Goal: Task Accomplishment & Management: Manage account settings

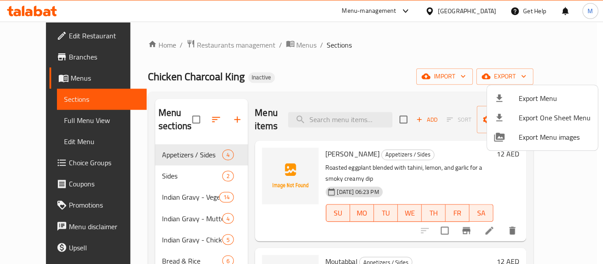
click at [210, 43] on div at bounding box center [301, 132] width 603 height 264
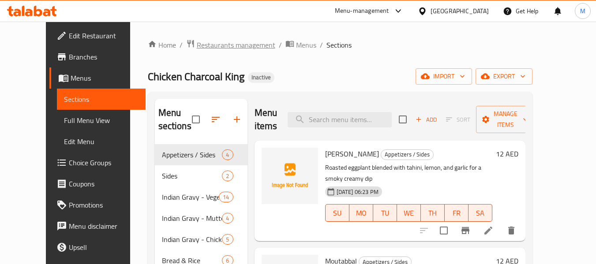
drag, startPoint x: 0, startPoint y: 0, endPoint x: 210, endPoint y: 43, distance: 214.0
click at [210, 43] on span "Restaurants management" at bounding box center [236, 45] width 79 height 11
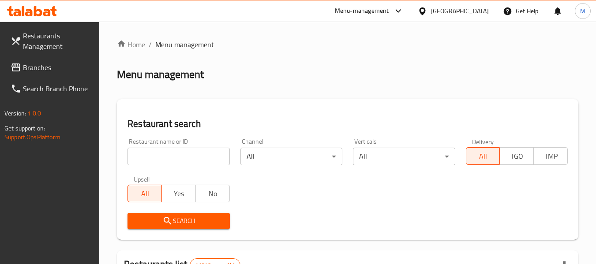
click at [30, 68] on span "Branches" at bounding box center [58, 67] width 70 height 11
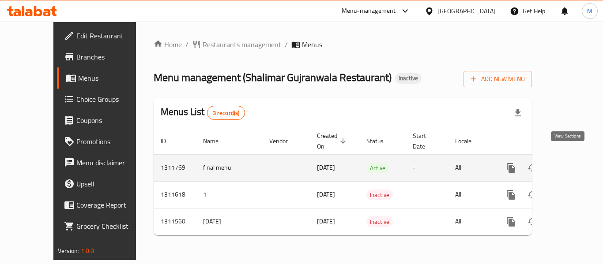
click at [569, 163] on icon "enhanced table" at bounding box center [574, 168] width 11 height 11
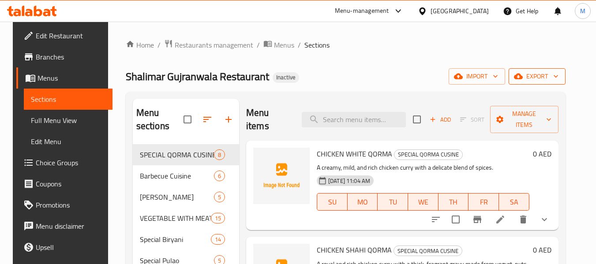
click at [558, 72] on span "export" at bounding box center [537, 76] width 43 height 11
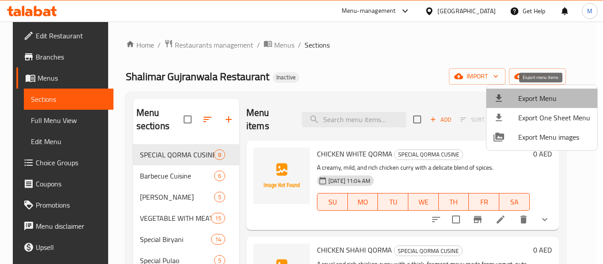
click at [552, 98] on span "Export Menu" at bounding box center [554, 98] width 72 height 11
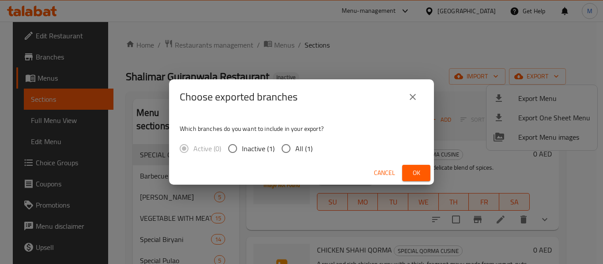
click at [291, 154] on input "All (1)" at bounding box center [286, 148] width 19 height 19
radio input "true"
click at [417, 176] on span "Ok" at bounding box center [416, 173] width 14 height 11
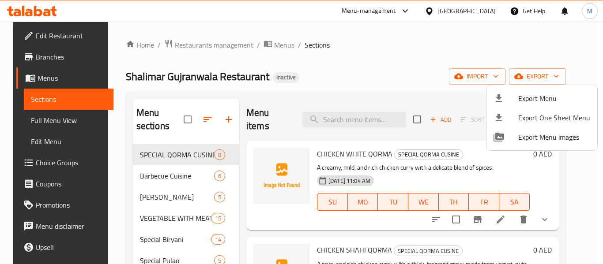
click at [345, 56] on div at bounding box center [301, 132] width 603 height 264
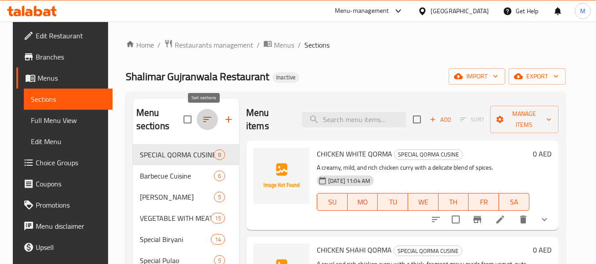
click at [204, 121] on icon "button" at bounding box center [207, 119] width 11 height 11
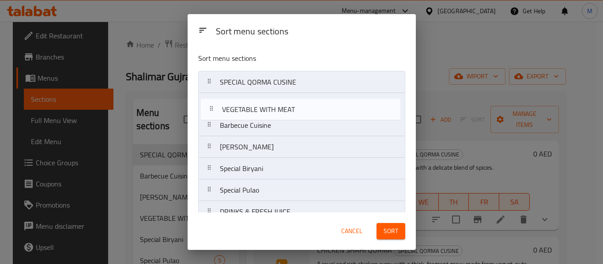
drag, startPoint x: 211, startPoint y: 148, endPoint x: 211, endPoint y: 97, distance: 51.2
click at [211, 98] on nav "SPECIAL QORMA CUSINE Barbecue Cuisine Taka Tak VEGETABLE WITH MEAT Special Biry…" at bounding box center [301, 255] width 207 height 368
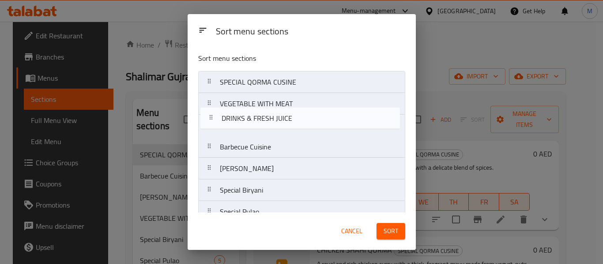
drag, startPoint x: 209, startPoint y: 172, endPoint x: 210, endPoint y: 119, distance: 53.0
click at [210, 119] on nav "SPECIAL QORMA CUSINE VEGETABLE WITH MEAT Barbecue Cuisine Taka Tak Special Biry…" at bounding box center [301, 255] width 207 height 368
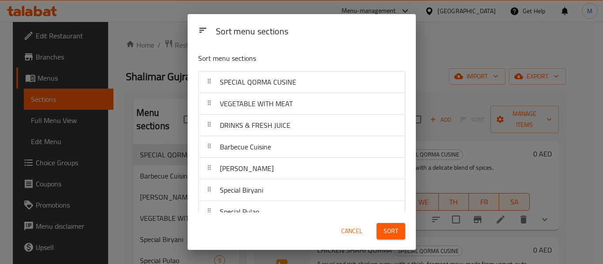
click at [332, 30] on div "Sort menu sections" at bounding box center [310, 32] width 196 height 20
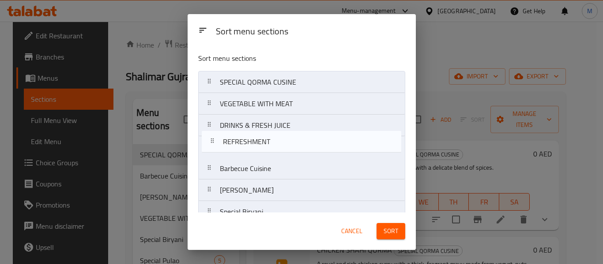
drag, startPoint x: 210, startPoint y: 170, endPoint x: 213, endPoint y: 143, distance: 27.1
click at [213, 143] on nav "SPECIAL QORMA CUSINE VEGETABLE WITH MEAT DRINKS & FRESH JUICE Barbecue Cuisine …" at bounding box center [301, 255] width 207 height 368
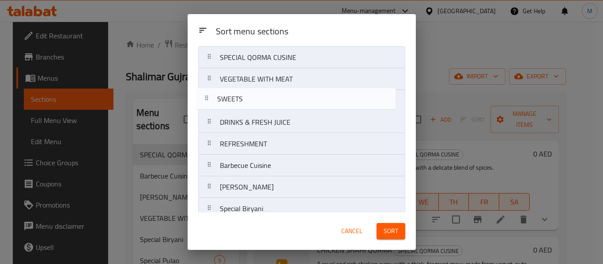
scroll to position [18, 0]
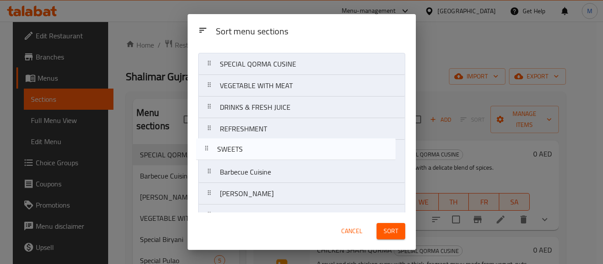
click at [206, 146] on nav "SPECIAL QORMA CUSINE VEGETABLE WITH MEAT DRINKS & FRESH JUICE REFRESHMENT Barbe…" at bounding box center [301, 237] width 207 height 368
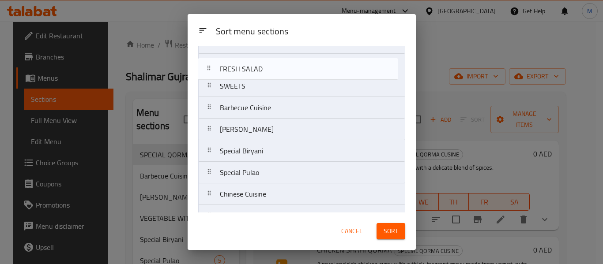
scroll to position [59, 0]
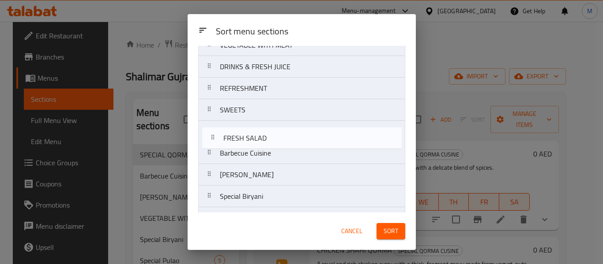
drag, startPoint x: 208, startPoint y: 147, endPoint x: 213, endPoint y: 135, distance: 12.5
click at [213, 135] on nav "SPECIAL QORMA CUSINE VEGETABLE WITH MEAT DRINKS & FRESH JUICE REFRESHMENT SWEET…" at bounding box center [301, 196] width 207 height 368
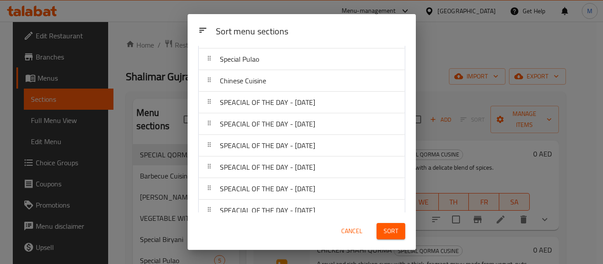
scroll to position [230, 0]
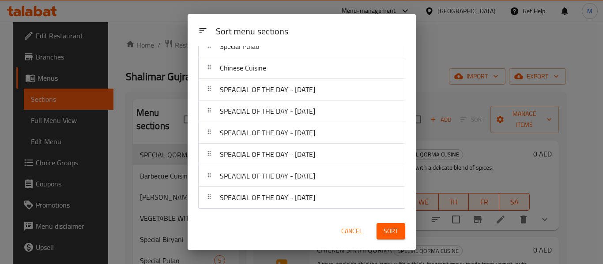
click at [326, 23] on div "Sort menu sections" at bounding box center [310, 32] width 196 height 20
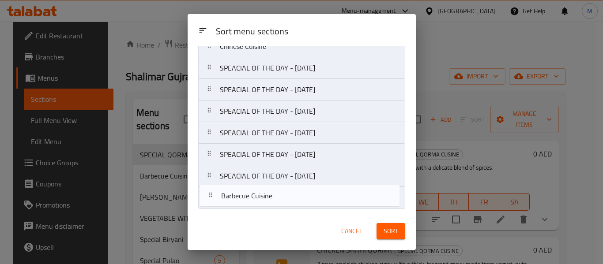
drag, startPoint x: 211, startPoint y: 117, endPoint x: 213, endPoint y: 202, distance: 85.2
click at [213, 202] on nav "SPECIAL QORMA CUSINE VEGETABLE WITH MEAT DRINKS & FRESH JUICE REFRESHMENT SWEET…" at bounding box center [301, 25] width 207 height 368
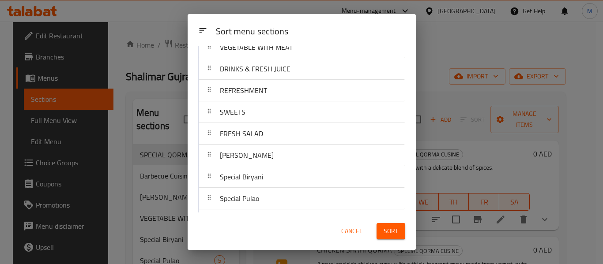
scroll to position [98, 0]
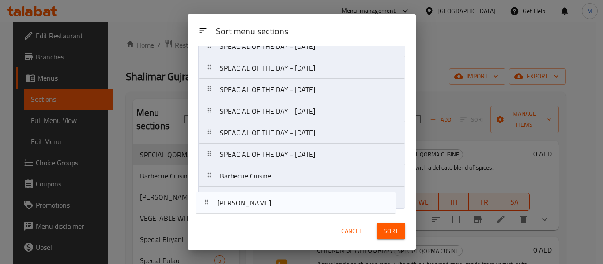
drag, startPoint x: 210, startPoint y: 118, endPoint x: 209, endPoint y: 210, distance: 92.2
click at [209, 210] on div "Sort menu sections SPECIAL QORMA CUSINE VEGETABLE WITH MEAT DRINKS & FRESH JUIC…" at bounding box center [301, 129] width 228 height 167
drag, startPoint x: 213, startPoint y: 116, endPoint x: 213, endPoint y: 213, distance: 96.6
click at [213, 213] on div "Sort menu sections Sort menu sections SPECIAL QORMA CUSINE VEGETABLE WITH MEAT …" at bounding box center [301, 132] width 228 height 236
drag, startPoint x: 212, startPoint y: 162, endPoint x: 210, endPoint y: 212, distance: 49.9
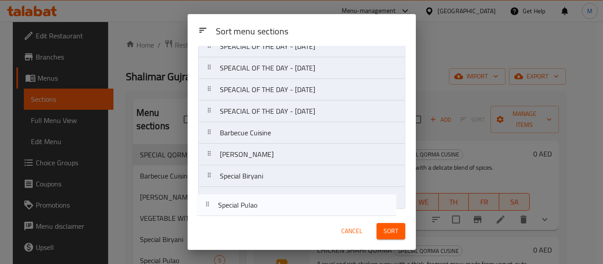
click at [210, 212] on div "Sort menu sections SPECIAL QORMA CUSINE VEGETABLE WITH MEAT DRINKS & FRESH JUIC…" at bounding box center [301, 129] width 228 height 167
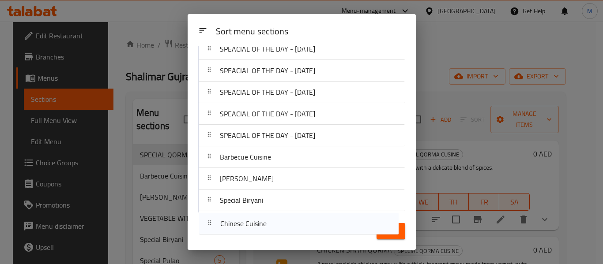
scroll to position [230, 0]
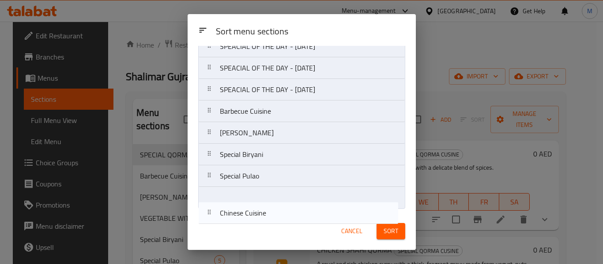
drag, startPoint x: 210, startPoint y: 163, endPoint x: 210, endPoint y: 221, distance: 57.8
click at [210, 221] on div "Sort menu sections Sort menu sections SPECIAL QORMA CUSINE VEGETABLE WITH MEAT …" at bounding box center [301, 132] width 228 height 236
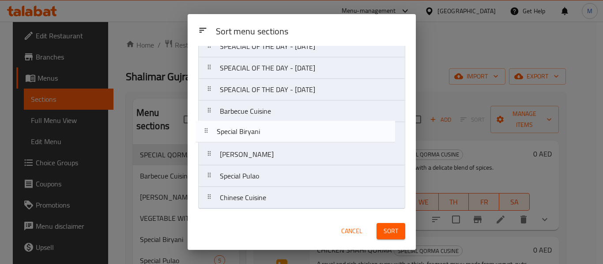
drag, startPoint x: 209, startPoint y: 154, endPoint x: 207, endPoint y: 127, distance: 27.4
click at [207, 127] on nav "SPECIAL QORMA CUSINE VEGETABLE WITH MEAT DRINKS & FRESH JUICE REFRESHMENT SWEET…" at bounding box center [301, 25] width 207 height 368
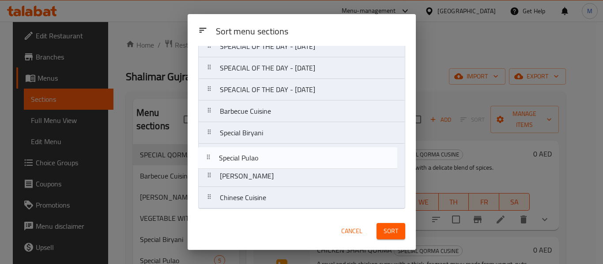
drag, startPoint x: 213, startPoint y: 177, endPoint x: 212, endPoint y: 156, distance: 21.6
click at [212, 156] on nav "SPECIAL QORMA CUSINE VEGETABLE WITH MEAT DRINKS & FRESH JUICE REFRESHMENT SWEET…" at bounding box center [301, 25] width 207 height 368
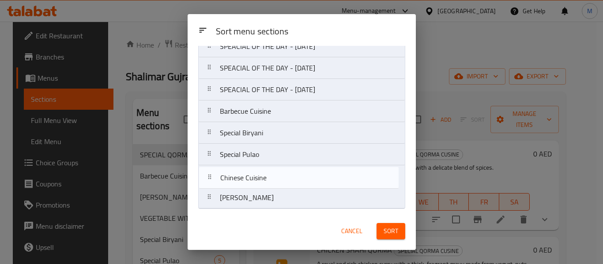
drag, startPoint x: 206, startPoint y: 205, endPoint x: 207, endPoint y: 178, distance: 27.4
click at [207, 178] on nav "SPECIAL QORMA CUSINE VEGETABLE WITH MEAT DRINKS & FRESH JUICE REFRESHMENT SWEET…" at bounding box center [301, 25] width 207 height 368
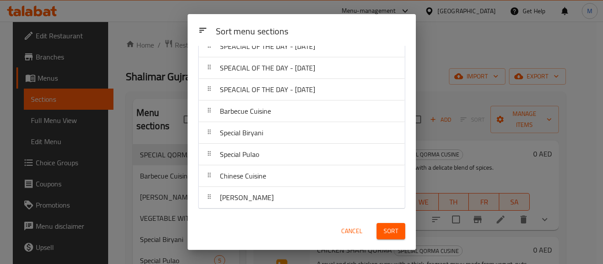
click at [278, 228] on div "Cancel Sort" at bounding box center [301, 231] width 217 height 27
click at [396, 233] on span "Sort" at bounding box center [390, 231] width 15 height 11
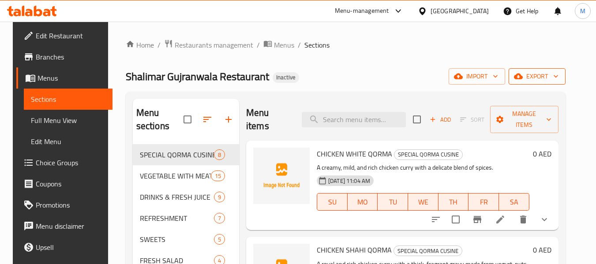
click at [545, 76] on span "export" at bounding box center [537, 76] width 43 height 11
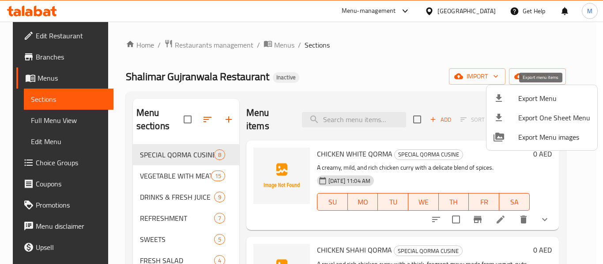
click at [548, 95] on span "Export Menu" at bounding box center [554, 98] width 72 height 11
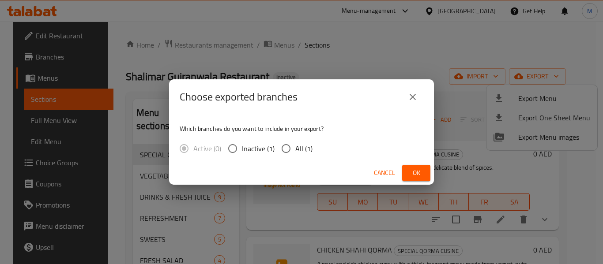
click at [295, 150] on span "All (1)" at bounding box center [303, 148] width 17 height 11
click at [295, 150] on input "All (1)" at bounding box center [286, 148] width 19 height 19
radio input "true"
click at [416, 174] on span "Ok" at bounding box center [416, 173] width 14 height 11
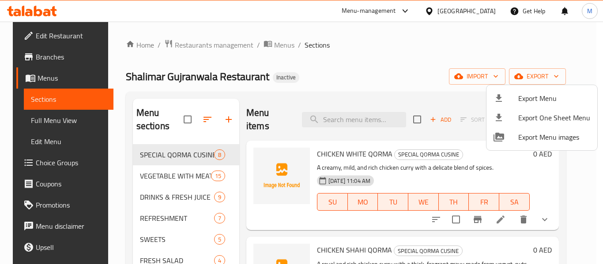
click at [50, 120] on div at bounding box center [301, 132] width 603 height 264
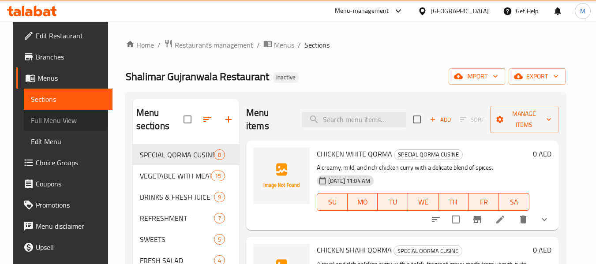
click at [50, 120] on span "Full Menu View" at bounding box center [68, 120] width 75 height 11
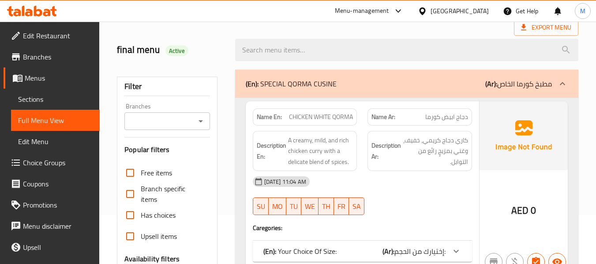
scroll to position [309, 0]
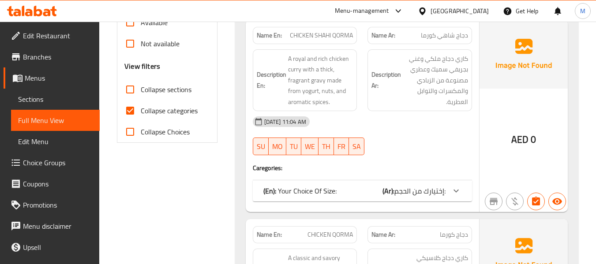
click at [151, 89] on span "Collapse sections" at bounding box center [166, 89] width 51 height 11
click at [141, 89] on input "Collapse sections" at bounding box center [130, 89] width 21 height 21
checkbox input "true"
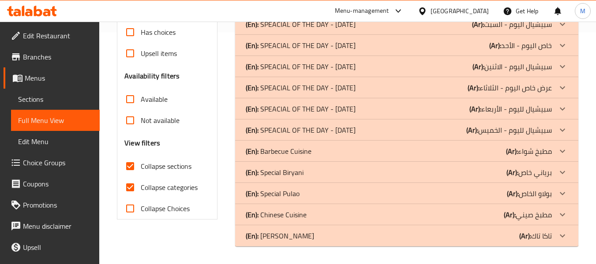
click at [146, 112] on div "Free items Branch specific items Has choices Upsell items Availability filters …" at bounding box center [166, 99] width 85 height 240
click at [157, 190] on span "Collapse categories" at bounding box center [169, 187] width 57 height 11
click at [141, 190] on input "Collapse categories" at bounding box center [130, 187] width 21 height 21
checkbox input "false"
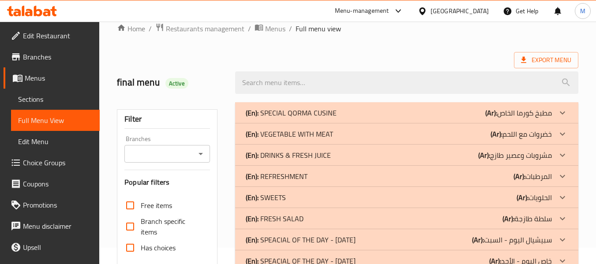
scroll to position [11, 0]
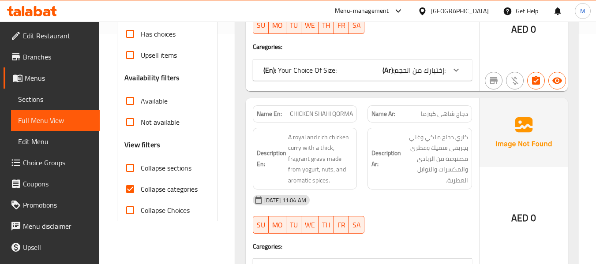
scroll to position [221, 0]
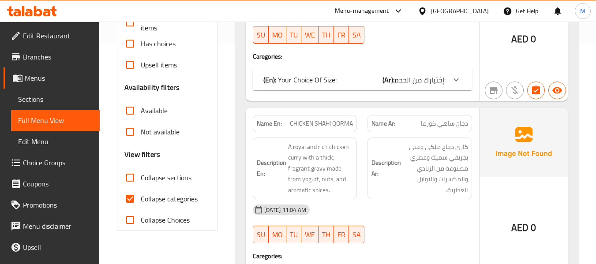
click at [129, 181] on input "Collapse sections" at bounding box center [130, 177] width 21 height 21
checkbox input "true"
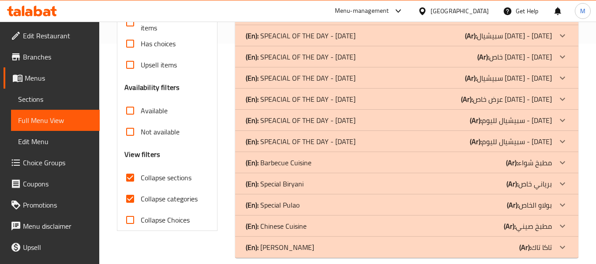
click at [131, 198] on input "Collapse categories" at bounding box center [130, 198] width 21 height 21
checkbox input "false"
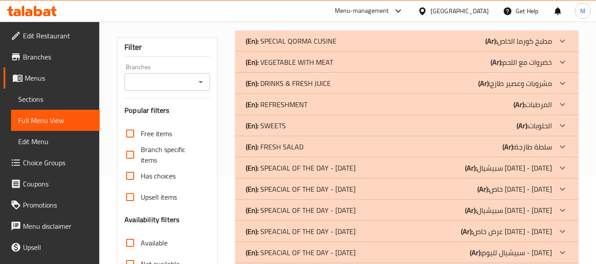
scroll to position [44, 0]
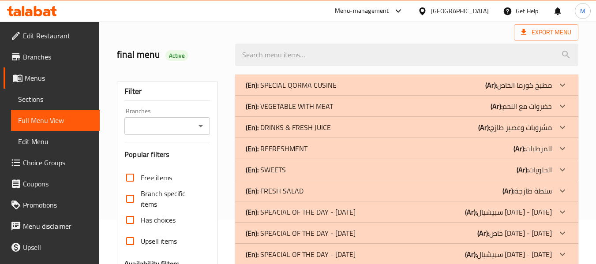
click at [263, 85] on p "(En): SPECIAL QORMA CUSINE" at bounding box center [291, 85] width 91 height 11
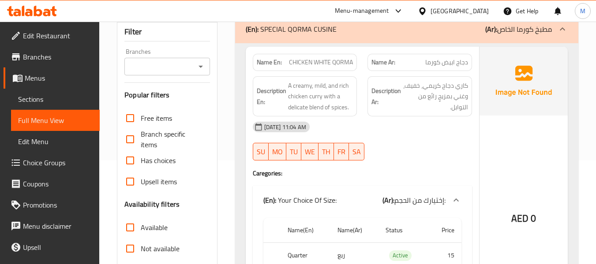
scroll to position [88, 0]
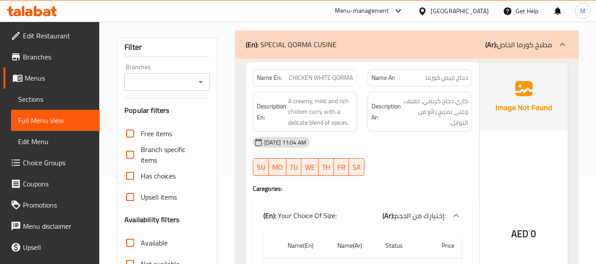
click at [495, 162] on div "AED 0" at bounding box center [524, 210] width 88 height 296
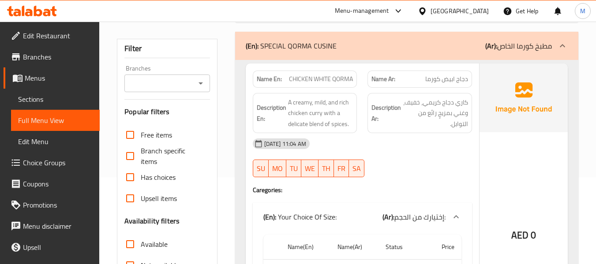
scroll to position [44, 0]
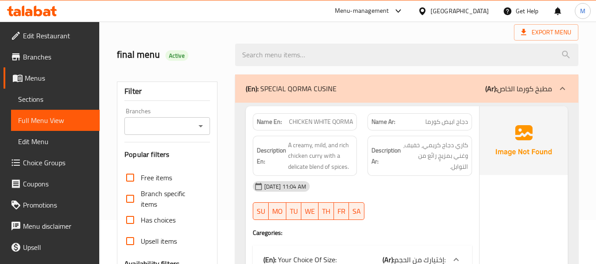
click at [322, 33] on div "Export Menu" at bounding box center [347, 32] width 461 height 16
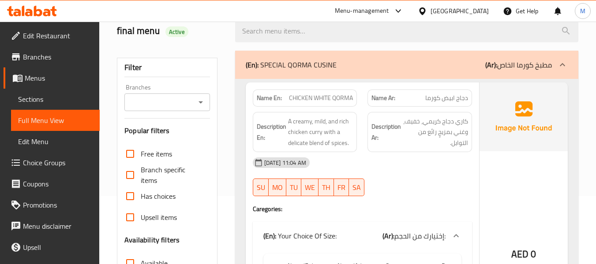
scroll to position [88, 0]
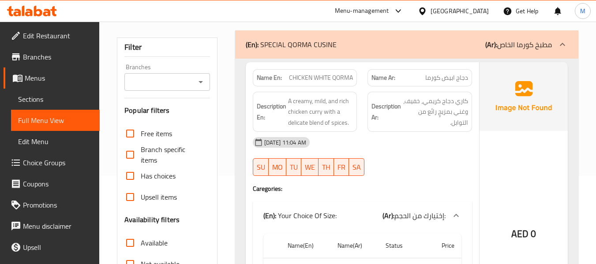
click at [396, 134] on div "15-09-2025 11:04 AM" at bounding box center [362, 142] width 230 height 21
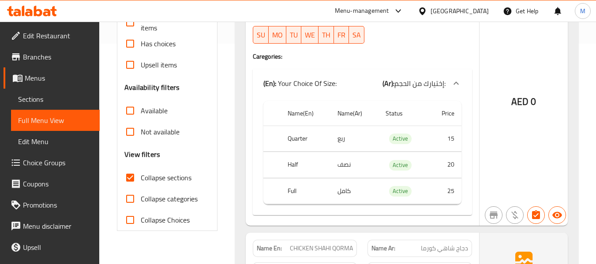
scroll to position [265, 0]
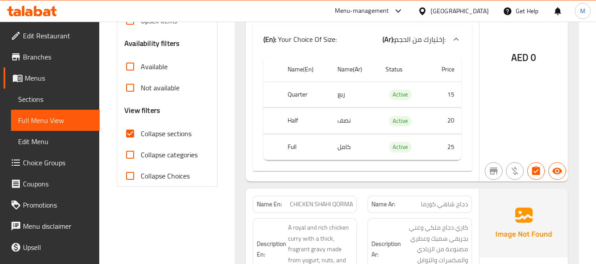
click at [297, 94] on th "Quarter" at bounding box center [306, 95] width 50 height 26
copy th "Quarter"
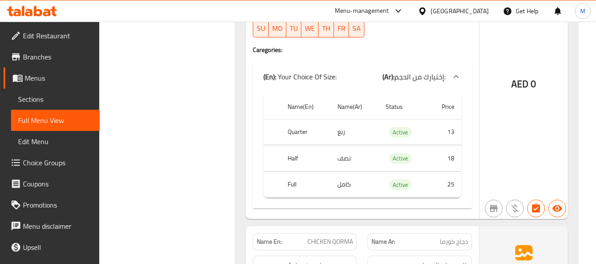
click at [338, 134] on td "ربع" at bounding box center [354, 132] width 48 height 26
copy td "ربع"
click at [293, 158] on th "Half" at bounding box center [306, 159] width 50 height 26
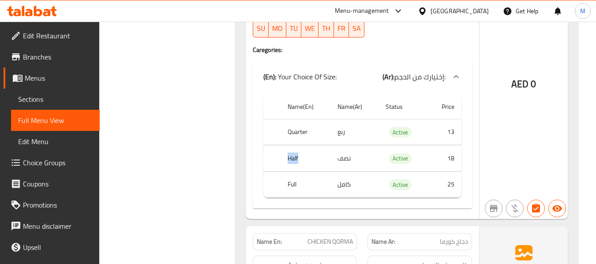
click at [293, 158] on th "Half" at bounding box center [306, 159] width 50 height 26
copy th "Half"
click at [346, 157] on td "نصف" at bounding box center [354, 159] width 48 height 26
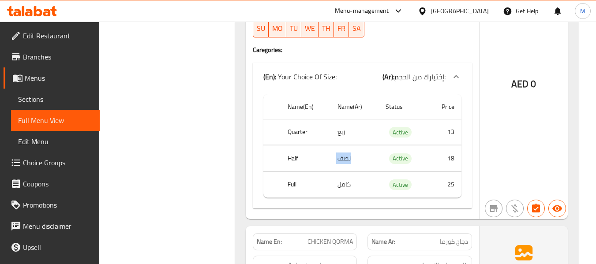
click at [346, 157] on td "نصف" at bounding box center [354, 159] width 48 height 26
copy td "نصف"
click at [291, 183] on th "Full" at bounding box center [306, 185] width 50 height 26
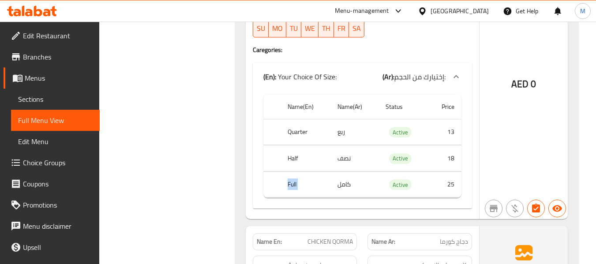
copy th "Full"
click at [343, 182] on td "كامل" at bounding box center [354, 185] width 48 height 26
copy td "كامل"
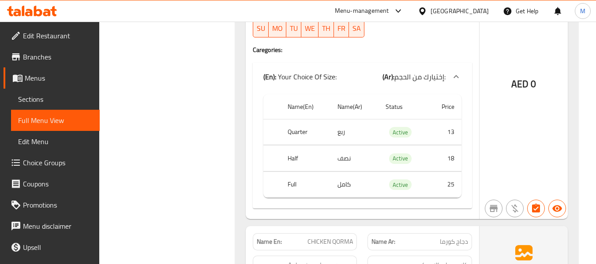
click at [294, 185] on th "Full" at bounding box center [306, 185] width 50 height 26
copy th "Full"
click at [294, 129] on th "Quarter" at bounding box center [306, 132] width 50 height 26
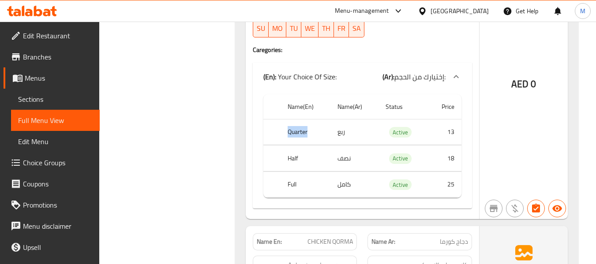
click at [294, 129] on th "Quarter" at bounding box center [306, 132] width 50 height 26
copy th "Quarter"
click at [337, 132] on td "ربع" at bounding box center [354, 133] width 48 height 26
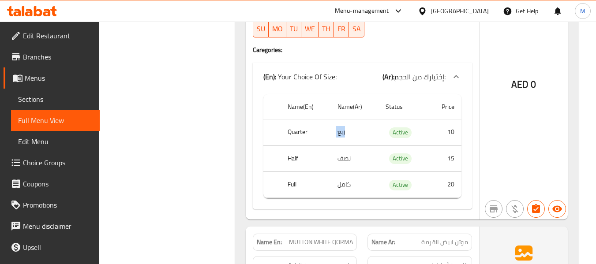
click at [337, 132] on td "ربع" at bounding box center [354, 133] width 48 height 26
copy td "ربع"
click at [342, 185] on td "كامل" at bounding box center [354, 185] width 48 height 26
copy td "كامل"
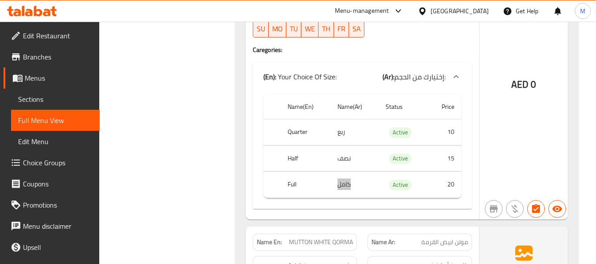
scroll to position [1254, 0]
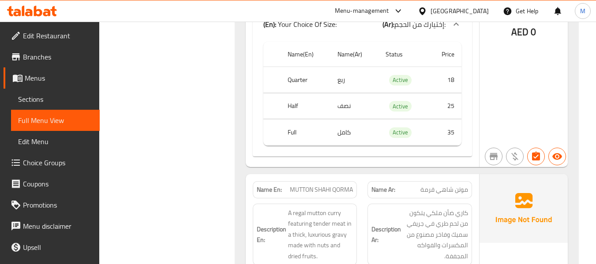
click at [293, 132] on th "Full" at bounding box center [306, 133] width 50 height 26
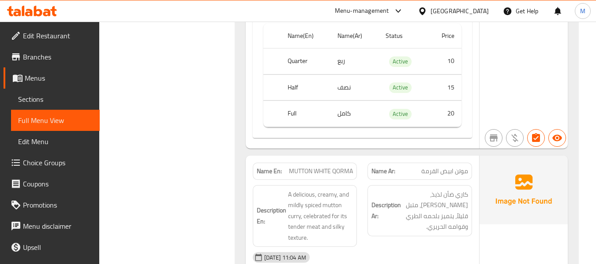
scroll to position [961, 0]
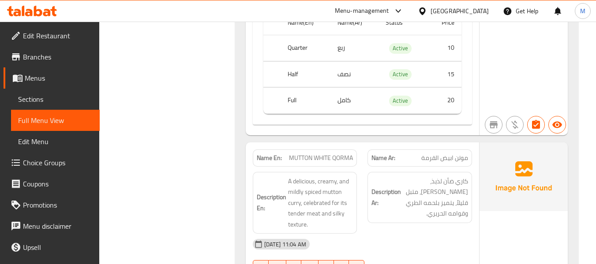
click at [339, 157] on span "MUTTON WHITE QORMA" at bounding box center [321, 158] width 64 height 9
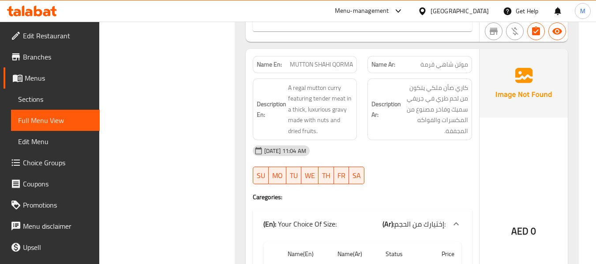
scroll to position [1402, 0]
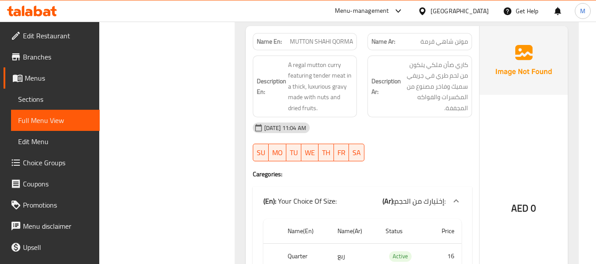
click at [327, 44] on span "MUTTON SHAHI QORMA" at bounding box center [321, 41] width 63 height 9
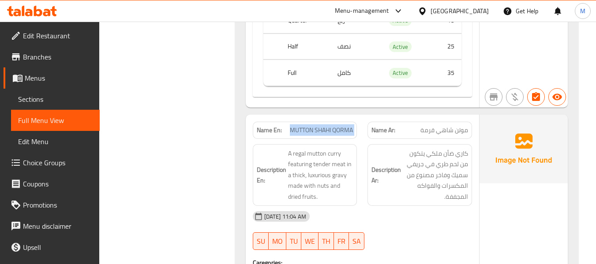
scroll to position [1226, 0]
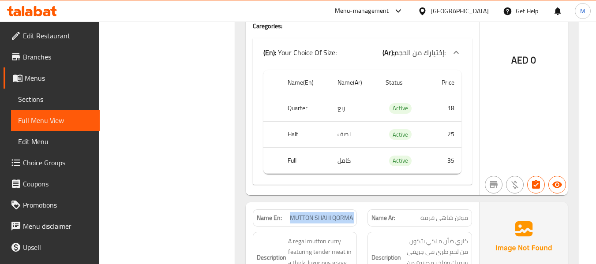
click at [323, 218] on span "MUTTON SHAHI QORMA" at bounding box center [321, 218] width 63 height 9
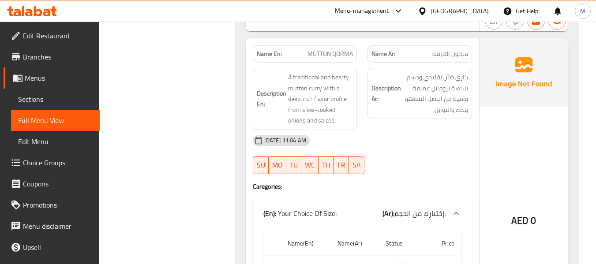
scroll to position [1711, 0]
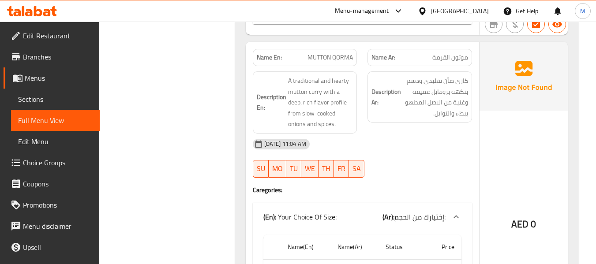
click at [337, 54] on span "MUTTON QORMA" at bounding box center [329, 57] width 45 height 9
drag, startPoint x: 195, startPoint y: 166, endPoint x: 199, endPoint y: 162, distance: 5.4
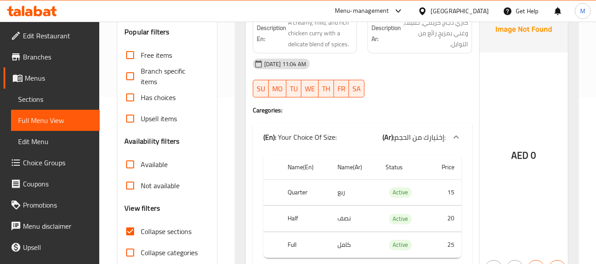
scroll to position [0, 0]
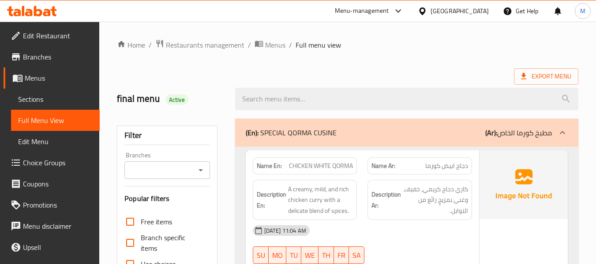
click at [322, 164] on span "CHICKEN WHITE QORMA" at bounding box center [321, 165] width 64 height 9
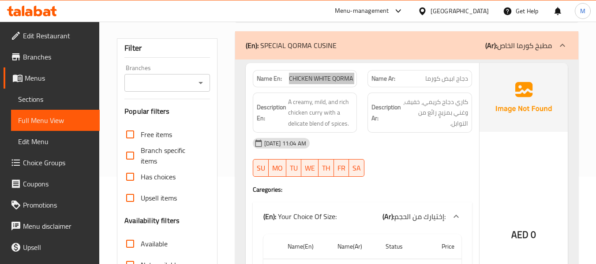
scroll to position [88, 0]
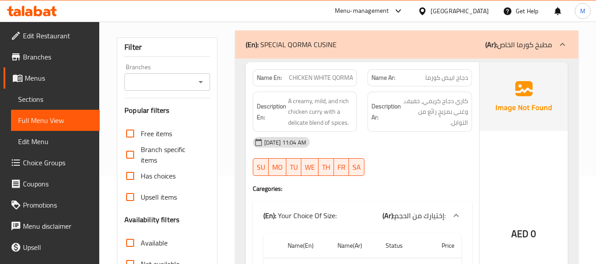
click at [368, 136] on div "15-09-2025 11:04 AM" at bounding box center [362, 142] width 230 height 21
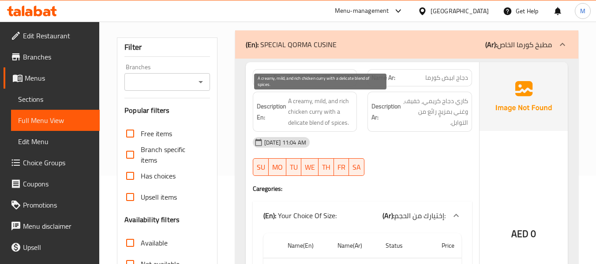
click at [300, 124] on span "A creamy, mild, and rich chicken curry with a delicate blend of spices." at bounding box center [320, 112] width 65 height 33
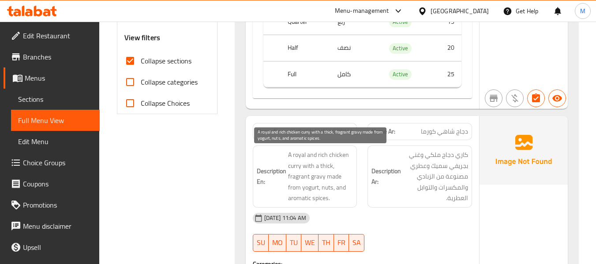
scroll to position [353, 0]
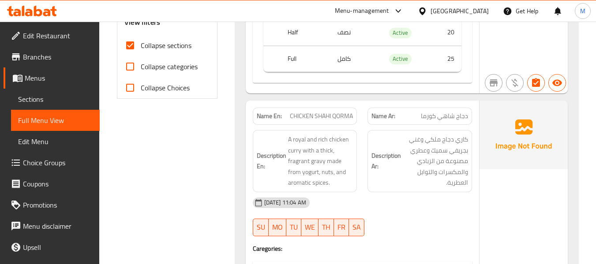
click at [363, 183] on div "Description Ar: كاري دجاج ملكي وغني بجريفي سميك وعطري مصنوعة من الزبادي والمكسر…" at bounding box center [419, 161] width 115 height 73
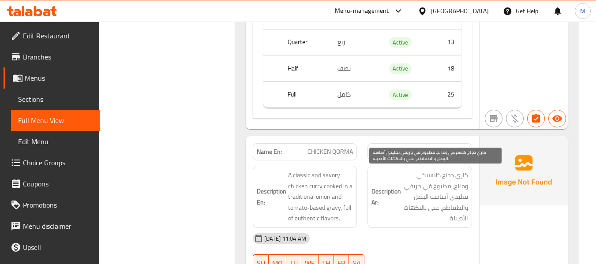
scroll to position [706, 0]
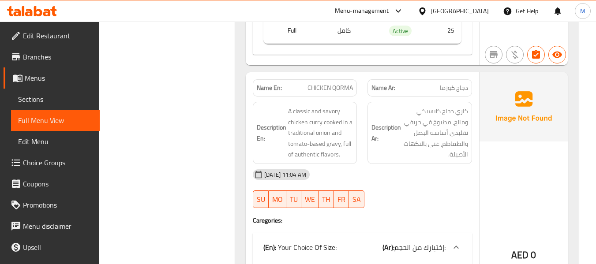
click at [386, 187] on div "15-09-2025 11:04 AM SU MO TU WE TH FR SA" at bounding box center [362, 188] width 230 height 49
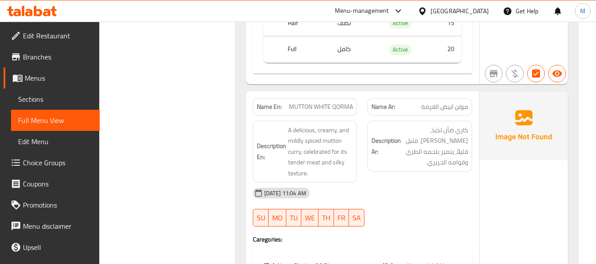
scroll to position [1015, 0]
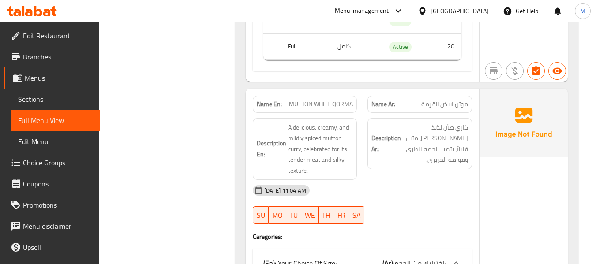
click at [392, 179] on div "Description Ar: كاري ضأن لذيذ، كريمي، متبل قليلاً، يتميز بلحمه الطري وقوامه الح…" at bounding box center [419, 149] width 115 height 73
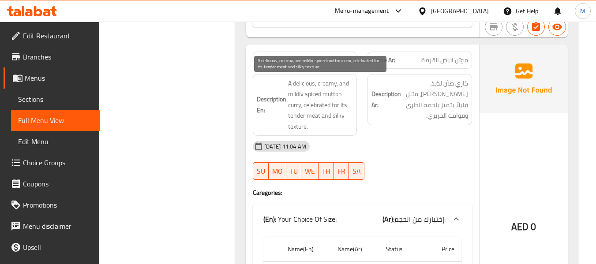
click at [320, 92] on span "A delicious, creamy, and mildly spiced mutton curry, celebrated for its tender …" at bounding box center [320, 105] width 65 height 54
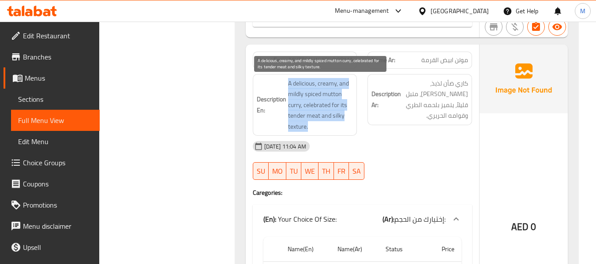
click at [320, 92] on span "A delicious, creamy, and mildly spiced mutton curry, celebrated for its tender …" at bounding box center [320, 105] width 65 height 54
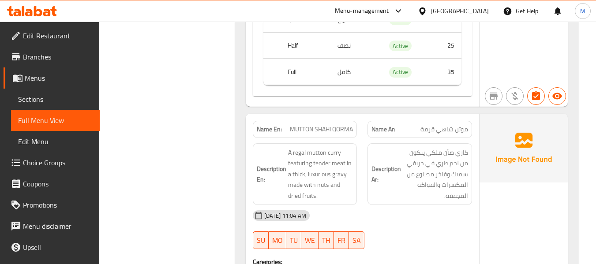
scroll to position [1324, 0]
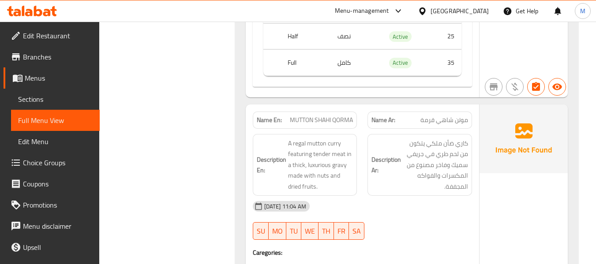
click at [349, 212] on div "15-09-2025 11:04 AM" at bounding box center [362, 206] width 230 height 21
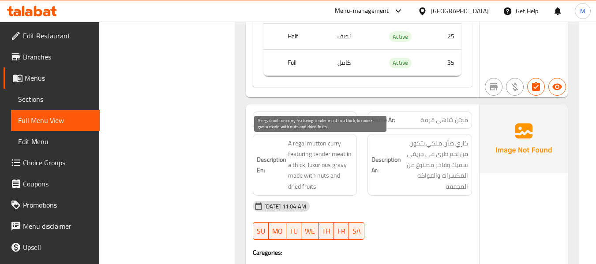
click at [304, 141] on span "A regal mutton curry featuring tender meat in a thick, luxurious gravy made wit…" at bounding box center [320, 165] width 65 height 54
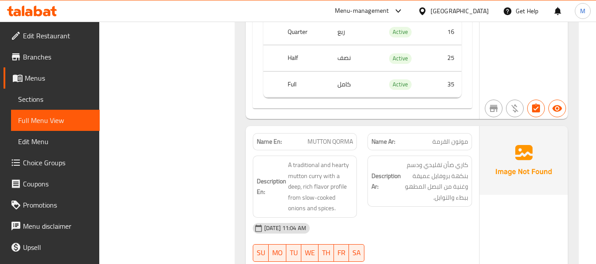
scroll to position [1676, 0]
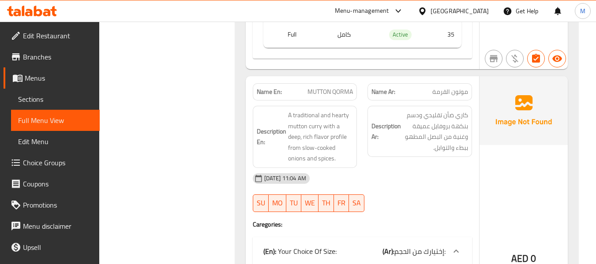
click at [367, 187] on div "15-09-2025 11:04 AM" at bounding box center [362, 178] width 230 height 21
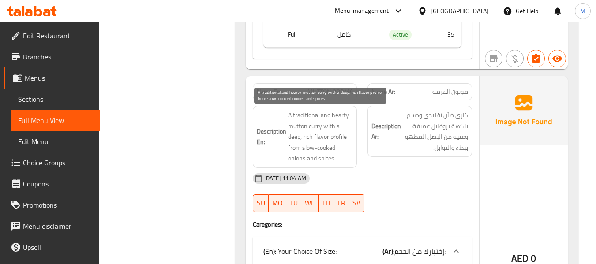
click at [307, 144] on span "A traditional and hearty mutton curry with a deep, rich flavor profile from slo…" at bounding box center [320, 137] width 65 height 54
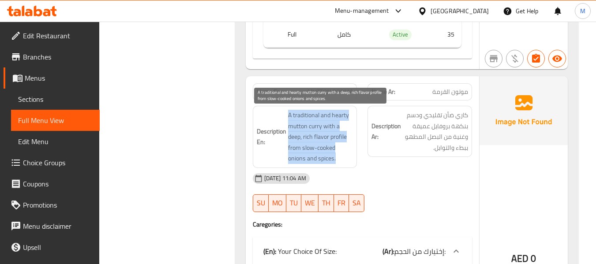
click at [307, 144] on span "A traditional and hearty mutton curry with a deep, rich flavor profile from slo…" at bounding box center [320, 137] width 65 height 54
click at [317, 150] on span "A traditional and hearty mutton curry with a deep, rich flavor profile from slo…" at bounding box center [320, 137] width 65 height 54
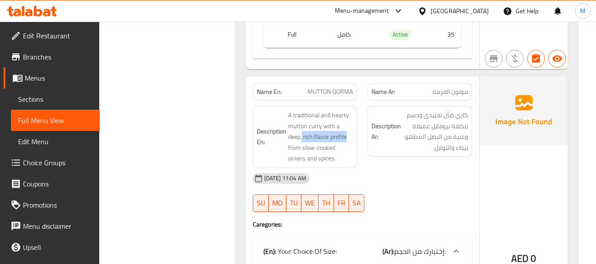
drag, startPoint x: 302, startPoint y: 139, endPoint x: 356, endPoint y: 132, distance: 54.7
click at [356, 132] on div "Description En: A traditional and hearty mutton curry with a deep, rich flavor …" at bounding box center [305, 137] width 105 height 62
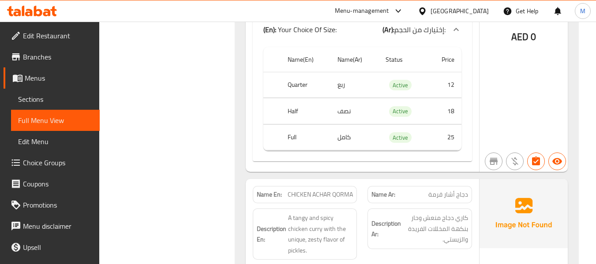
scroll to position [1941, 0]
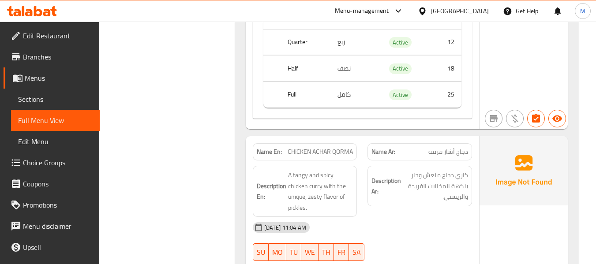
click at [387, 216] on div "Description Ar: كاري دجاج منعش وحار بنكهة المخللات الفريدة والزيستي." at bounding box center [419, 192] width 115 height 62
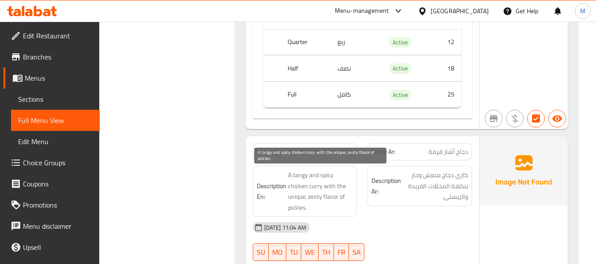
click at [295, 199] on span "A tangy and spicy chicken curry with the unique, zesty flavor of pickles." at bounding box center [320, 191] width 65 height 43
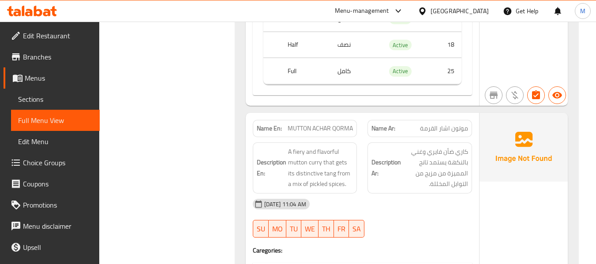
scroll to position [2294, 0]
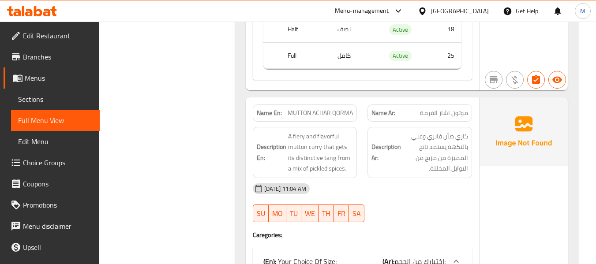
click at [378, 199] on div "15-09-2025 11:04 AM" at bounding box center [362, 188] width 230 height 21
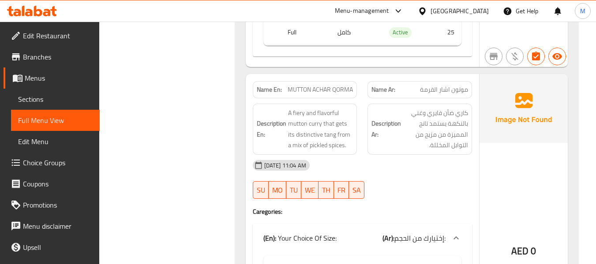
scroll to position [2338, 0]
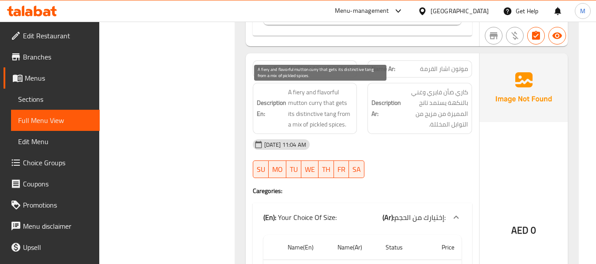
click at [322, 90] on span "A fiery and flavorful mutton curry that gets its distinctive tang from a mix of…" at bounding box center [320, 108] width 65 height 43
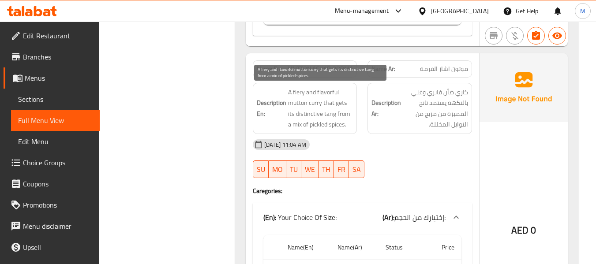
click at [330, 111] on span "A fiery and flavorful mutton curry that gets its distinctive tang from a mix of…" at bounding box center [320, 108] width 65 height 43
drag, startPoint x: 322, startPoint y: 101, endPoint x: 344, endPoint y: 120, distance: 28.8
click at [344, 120] on span "A fiery and flavorful mutton curry that gets its distinctive tang from a mix of…" at bounding box center [320, 108] width 65 height 43
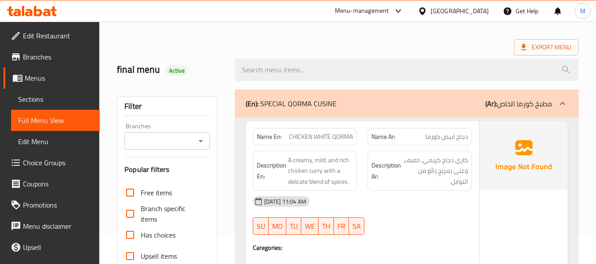
scroll to position [44, 0]
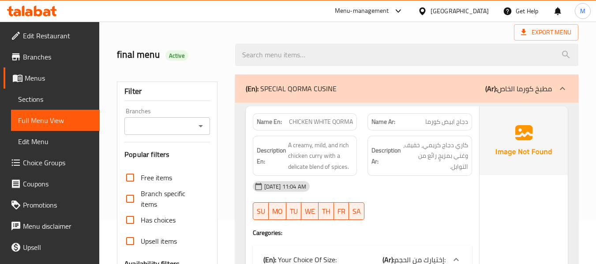
click at [333, 94] on p "(En): SPECIAL QORMA CUSINE" at bounding box center [291, 88] width 91 height 11
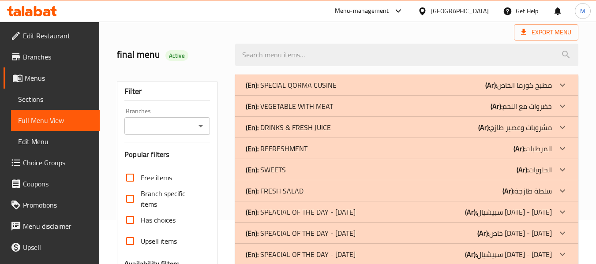
click at [325, 111] on p "(En): VEGETABLE WITH MEAT" at bounding box center [289, 106] width 87 height 11
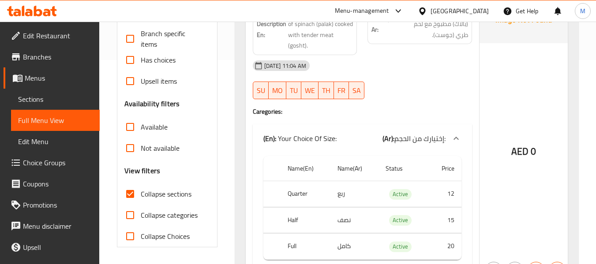
scroll to position [88, 0]
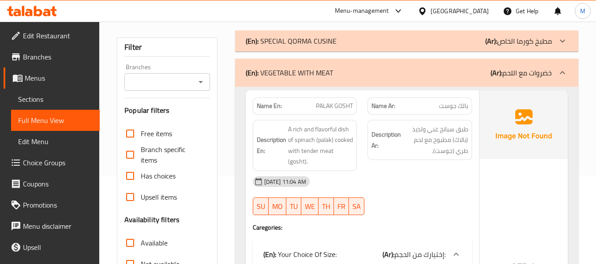
click at [326, 107] on span "PALAK GOSHT" at bounding box center [334, 105] width 37 height 9
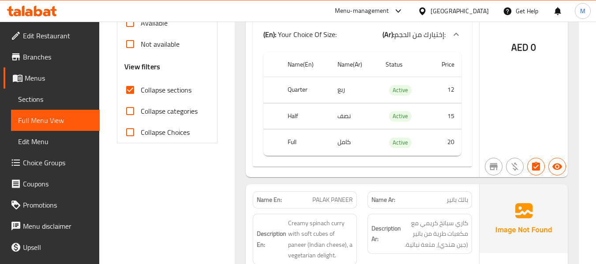
scroll to position [309, 0]
click at [338, 94] on td "ربع" at bounding box center [354, 90] width 48 height 26
click at [338, 92] on td "ربع" at bounding box center [354, 90] width 48 height 26
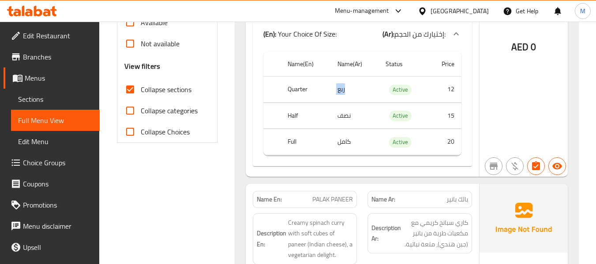
click at [338, 92] on td "ربع" at bounding box center [354, 90] width 48 height 26
click at [300, 89] on th "Quarter" at bounding box center [306, 90] width 50 height 26
click at [347, 119] on td "نصف" at bounding box center [354, 116] width 48 height 26
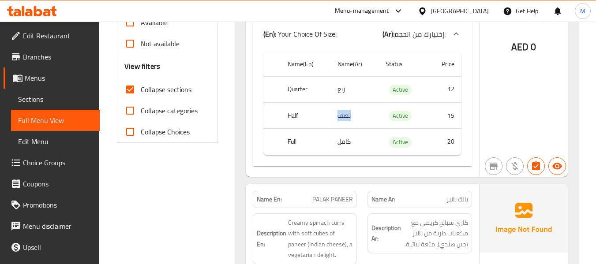
click at [347, 119] on td "نصف" at bounding box center [354, 116] width 48 height 26
click at [295, 116] on th "Half" at bounding box center [306, 116] width 50 height 26
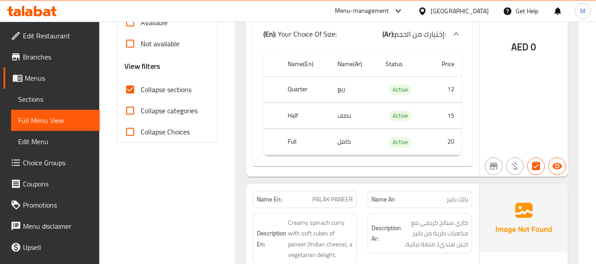
click at [342, 91] on td "ربع" at bounding box center [354, 90] width 48 height 26
click at [342, 92] on td "ربع" at bounding box center [354, 90] width 48 height 26
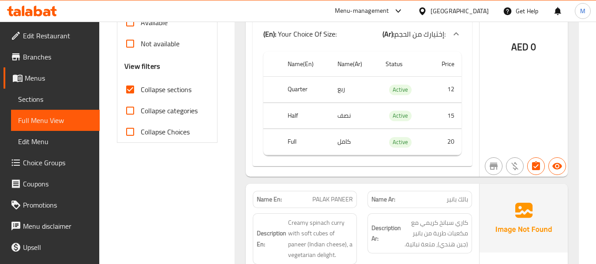
click at [299, 83] on th "Quarter" at bounding box center [306, 90] width 50 height 26
click at [291, 146] on th "Full" at bounding box center [306, 142] width 50 height 26
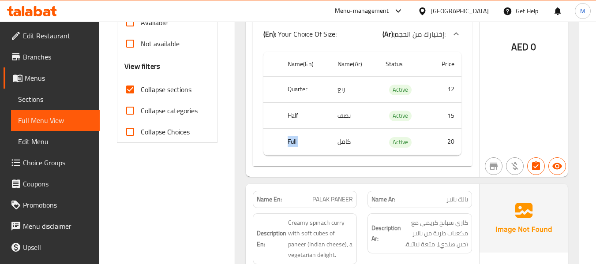
click at [291, 146] on th "Full" at bounding box center [306, 142] width 50 height 26
click at [346, 140] on td "كامل" at bounding box center [354, 142] width 48 height 26
click at [341, 120] on td "نصف" at bounding box center [354, 116] width 48 height 26
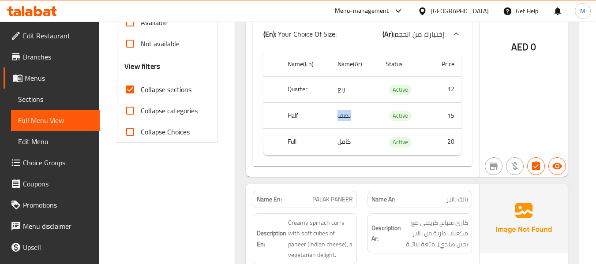
click at [341, 120] on td "نصف" at bounding box center [354, 116] width 48 height 26
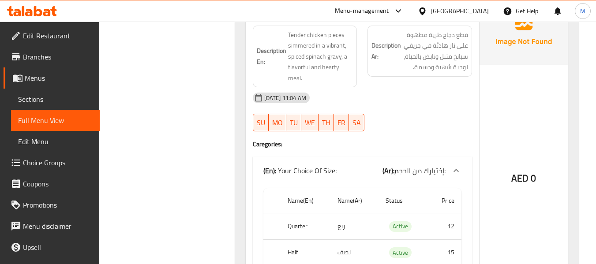
scroll to position [1047, 0]
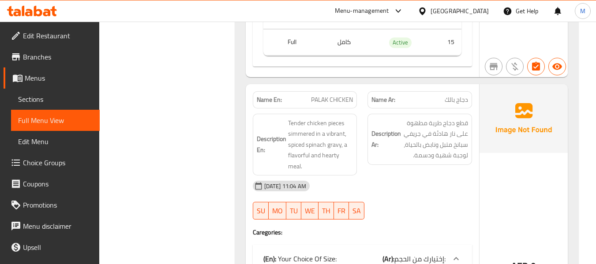
click at [449, 98] on span "دجاج بالك" at bounding box center [456, 99] width 23 height 9
click at [322, 95] on span "PALAK CHICKEN" at bounding box center [332, 99] width 42 height 9
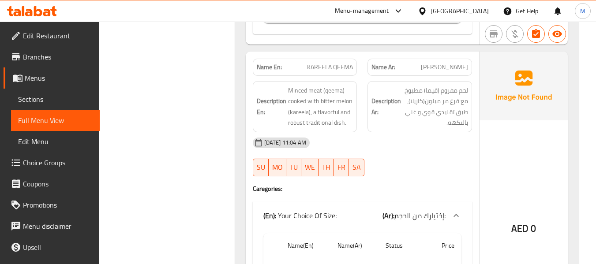
scroll to position [1709, 0]
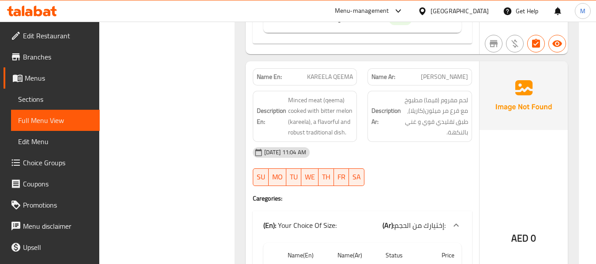
click at [443, 74] on span "كاريلا قيما" at bounding box center [444, 76] width 47 height 9
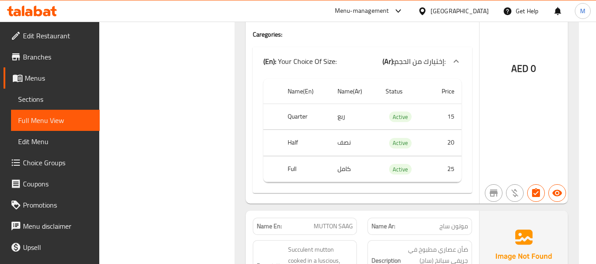
scroll to position [4224, 0]
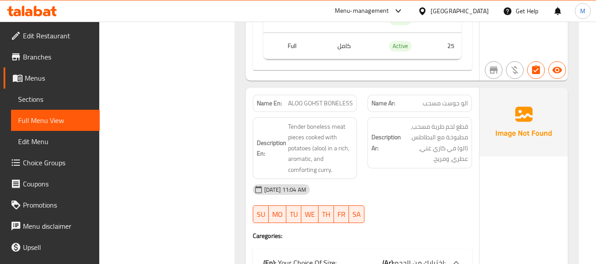
click at [454, 103] on span "الو جوست مسحب" at bounding box center [445, 103] width 45 height 9
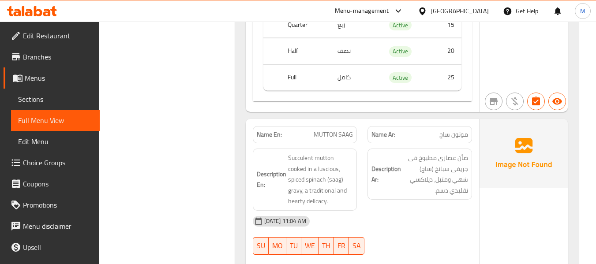
scroll to position [4533, 0]
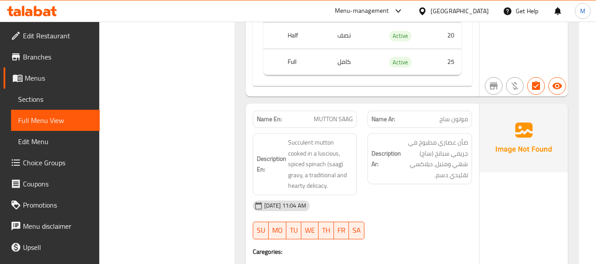
click at [457, 120] on span "موتون ساج" at bounding box center [453, 119] width 29 height 9
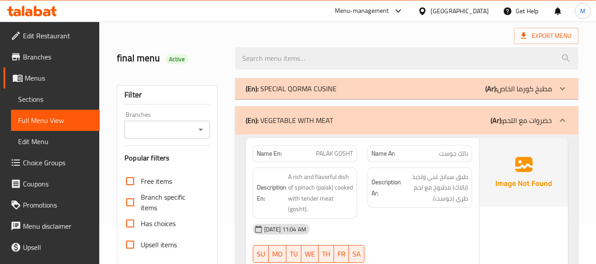
scroll to position [88, 0]
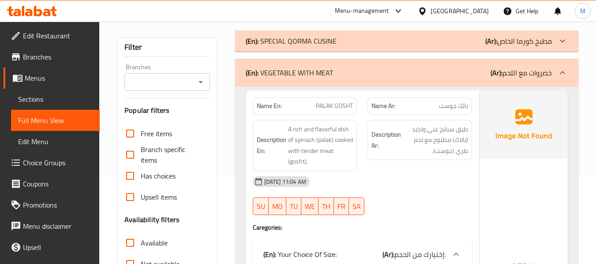
click at [381, 199] on div "15-09-2025 11:04 AM SU MO TU WE TH FR SA" at bounding box center [362, 195] width 230 height 49
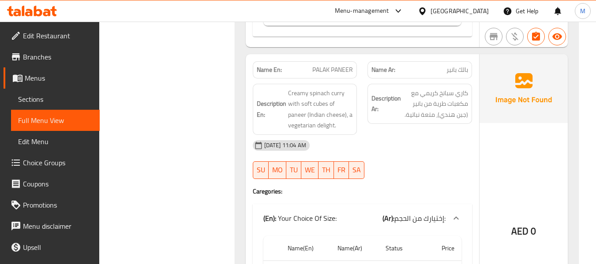
scroll to position [441, 0]
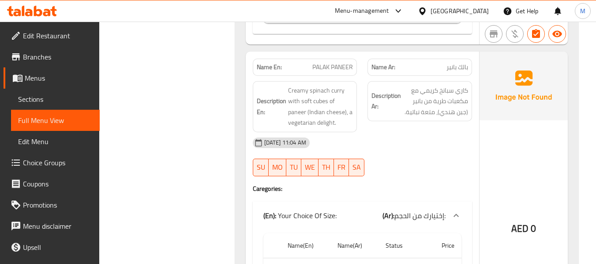
click at [386, 169] on div "15-09-2025 11:04 AM SU MO TU WE TH FR SA" at bounding box center [362, 156] width 230 height 49
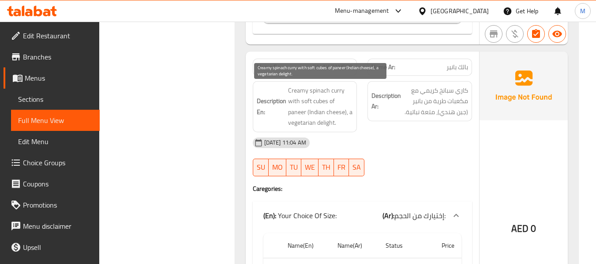
click at [326, 121] on span "Creamy spinach curry with soft cubes of paneer (Indian cheese), a vegetarian de…" at bounding box center [320, 106] width 65 height 43
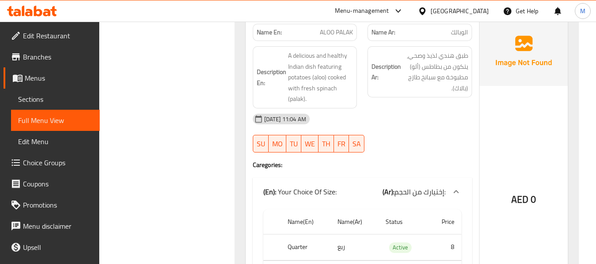
scroll to position [794, 0]
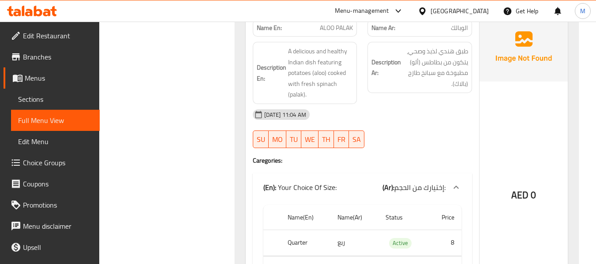
click at [393, 129] on div "15-09-2025 11:04 AM SU MO TU WE TH FR SA" at bounding box center [362, 128] width 230 height 49
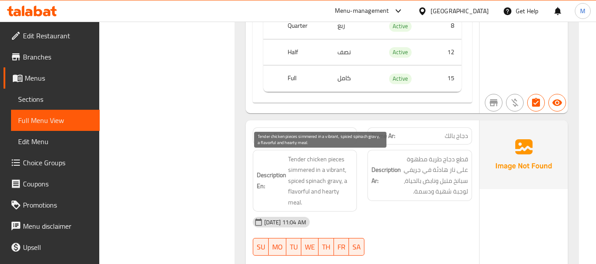
scroll to position [1015, 0]
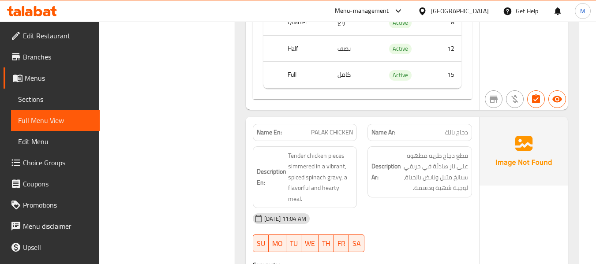
click at [378, 211] on div "15-09-2025 11:04 AM" at bounding box center [362, 218] width 230 height 21
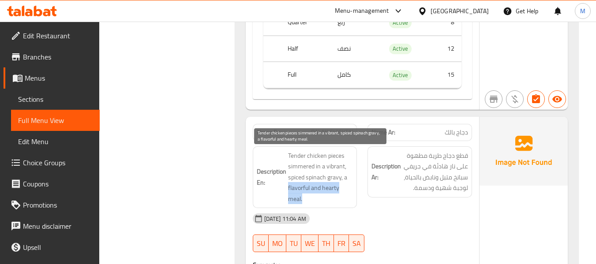
drag, startPoint x: 288, startPoint y: 189, endPoint x: 302, endPoint y: 200, distance: 18.2
click at [302, 200] on span "Tender chicken pieces simmered in a vibrant, spiced spinach gravy, a flavorful …" at bounding box center [320, 177] width 65 height 54
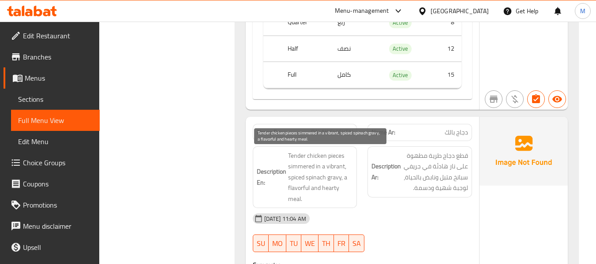
click at [327, 169] on span "Tender chicken pieces simmered in a vibrant, spiced spinach gravy, a flavorful …" at bounding box center [320, 177] width 65 height 54
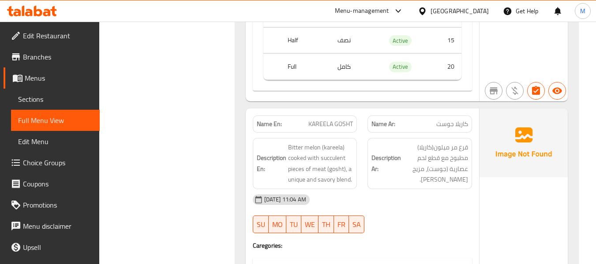
scroll to position [1368, 0]
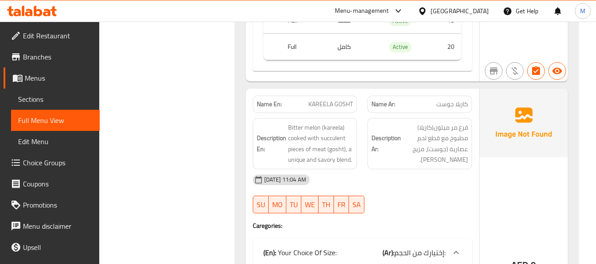
click at [396, 196] on div "15-09-2025 11:04 AM SU MO TU WE TH FR SA" at bounding box center [362, 193] width 230 height 49
drag, startPoint x: 319, startPoint y: 127, endPoint x: 282, endPoint y: 125, distance: 36.7
click at [282, 125] on h6 "Description En: Bitter melon (kareela) cooked with succulent pieces of meat (go…" at bounding box center [305, 143] width 97 height 43
click at [347, 109] on span "KAREELA GOSHT" at bounding box center [330, 104] width 45 height 9
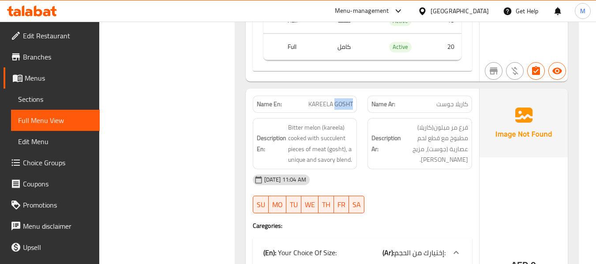
click at [346, 108] on span "KAREELA GOSHT" at bounding box center [330, 104] width 45 height 9
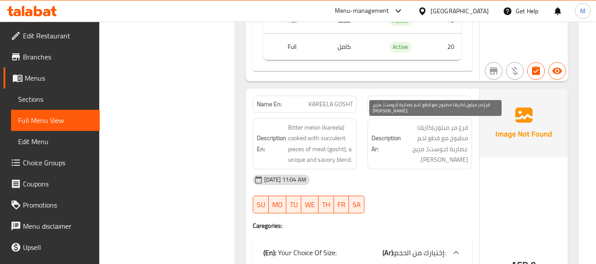
click at [446, 126] on span "قرع مر ميلون(كاريلا) مطبوخ مع قطع لحم عصارية (جوست)، مزيج فريد ومالح." at bounding box center [435, 143] width 65 height 43
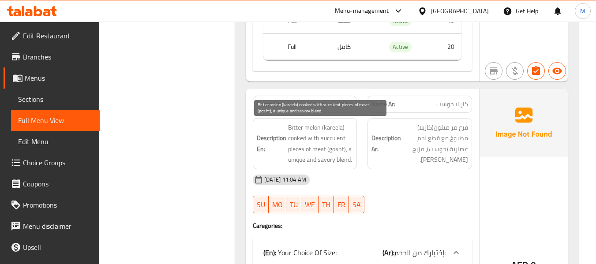
click at [296, 161] on span "Bitter melon (kareela) cooked with succulent pieces of meat (gosht), a unique a…" at bounding box center [320, 143] width 65 height 43
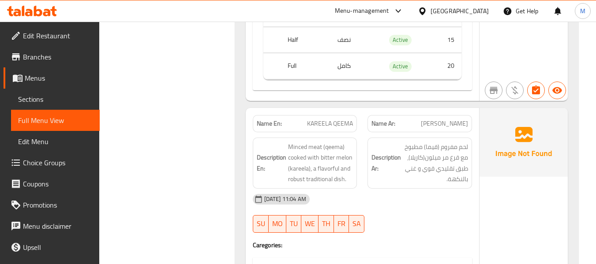
scroll to position [1676, 0]
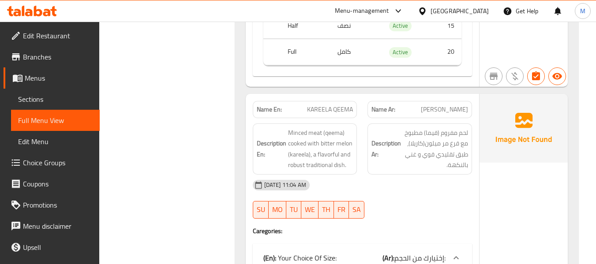
click at [379, 185] on div "15-09-2025 11:04 AM" at bounding box center [362, 185] width 230 height 21
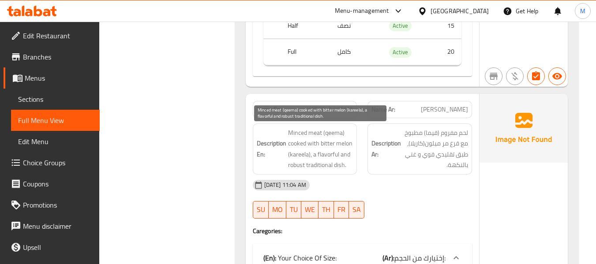
click at [294, 167] on span "Minced meat (qeema) cooked with bitter melon (kareela), a flavorful and robust …" at bounding box center [320, 148] width 65 height 43
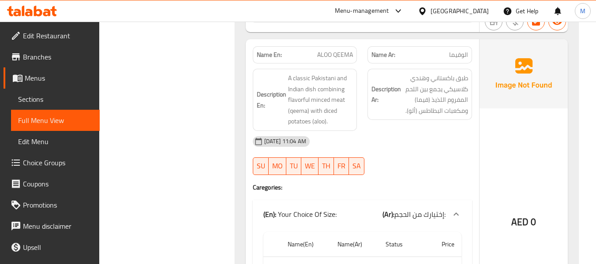
scroll to position [2029, 0]
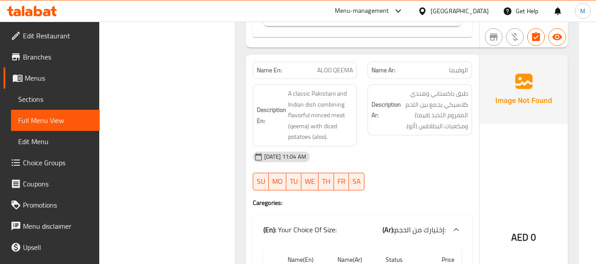
click at [394, 165] on div "15-09-2025 11:04 AM" at bounding box center [362, 156] width 230 height 21
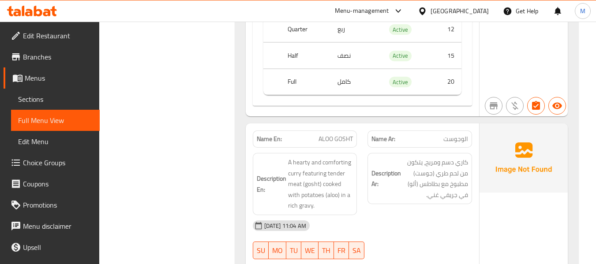
scroll to position [2338, 0]
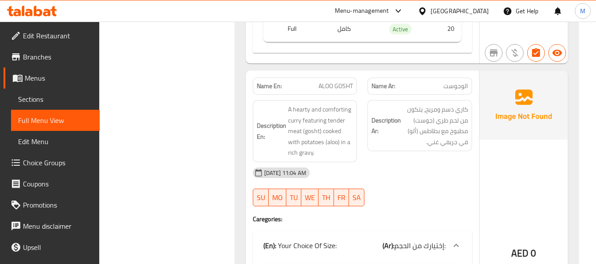
click at [371, 179] on div "15-09-2025 11:04 AM" at bounding box center [362, 172] width 230 height 21
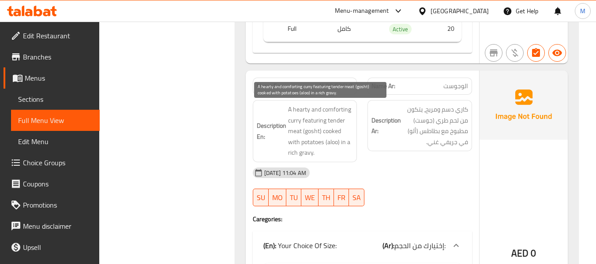
click at [332, 109] on span "A hearty and comforting curry featuring tender meat (gosht) cooked with potatoe…" at bounding box center [320, 131] width 65 height 54
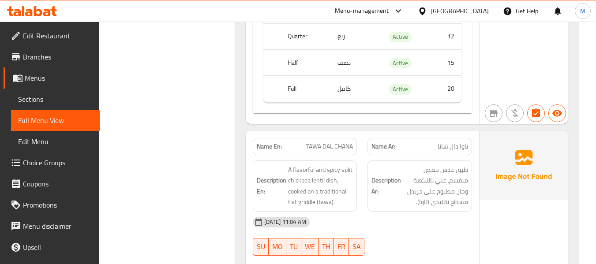
scroll to position [2647, 0]
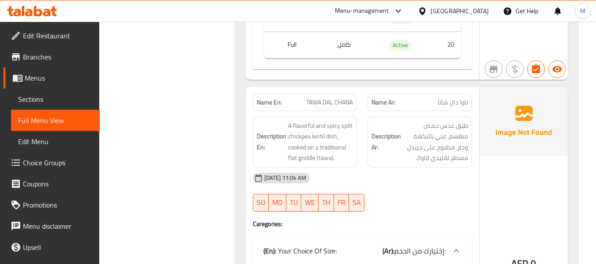
click at [448, 183] on div "15-09-2025 11:04 AM" at bounding box center [362, 178] width 230 height 21
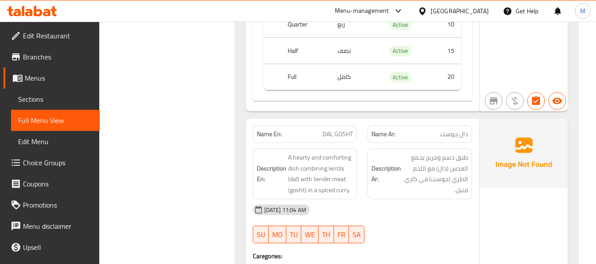
scroll to position [2956, 0]
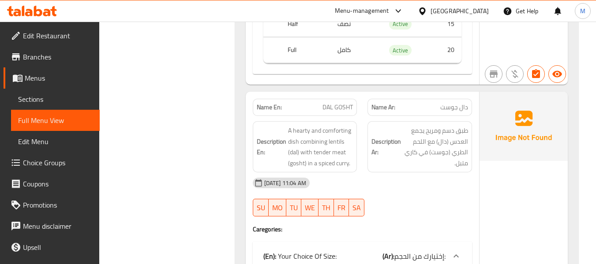
click at [471, 215] on div at bounding box center [419, 216] width 115 height 11
click at [392, 195] on div "15-09-2025 11:04 AM SU MO TU WE TH FR SA" at bounding box center [362, 196] width 230 height 49
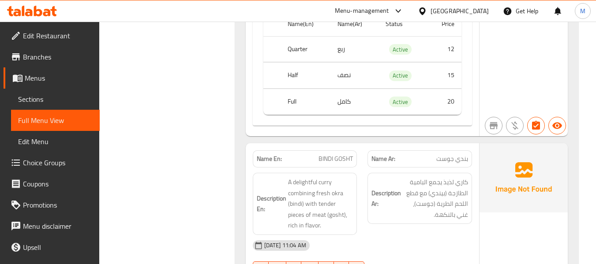
scroll to position [3265, 0]
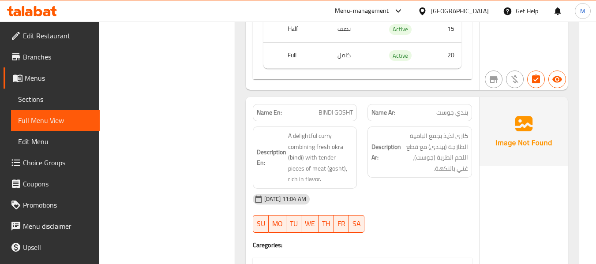
click at [384, 209] on div "15-09-2025 11:04 AM" at bounding box center [362, 199] width 230 height 21
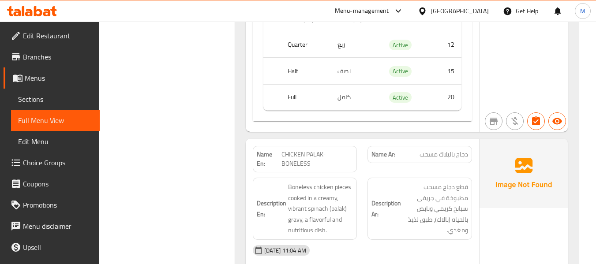
scroll to position [3573, 0]
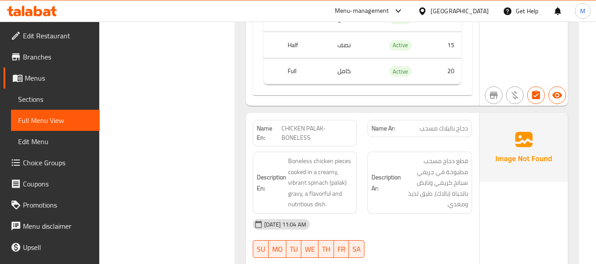
click at [401, 220] on div "15-09-2025 11:04 AM" at bounding box center [362, 224] width 230 height 21
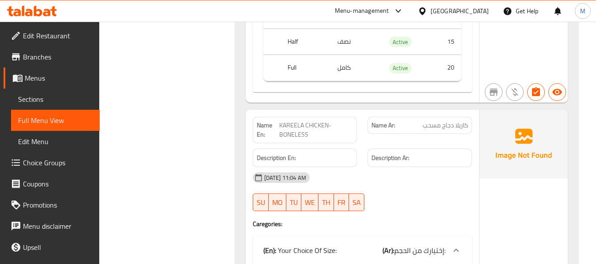
scroll to position [3926, 0]
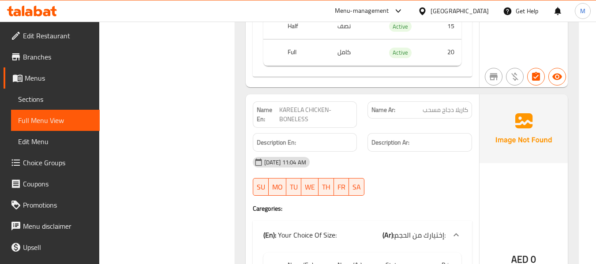
click at [312, 110] on span "KAREELA CHICKEN-BONELESS" at bounding box center [316, 114] width 74 height 19
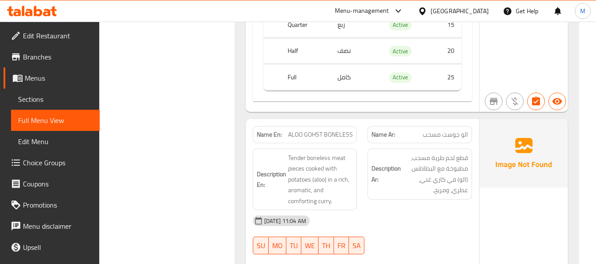
scroll to position [4235, 0]
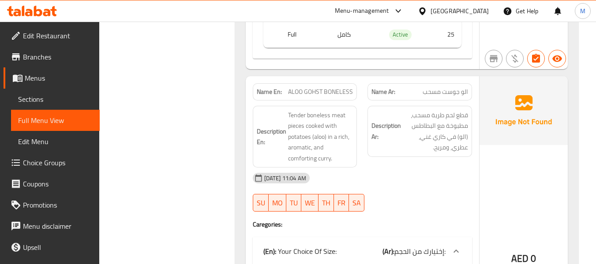
click at [436, 182] on div "15-09-2025 11:04 AM" at bounding box center [362, 178] width 230 height 21
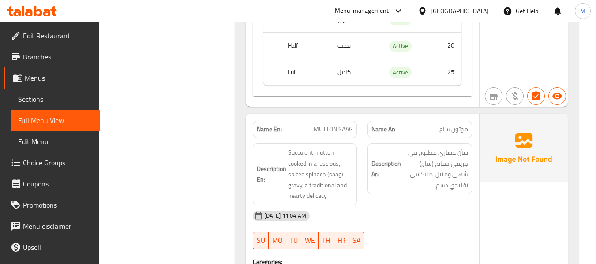
scroll to position [4544, 0]
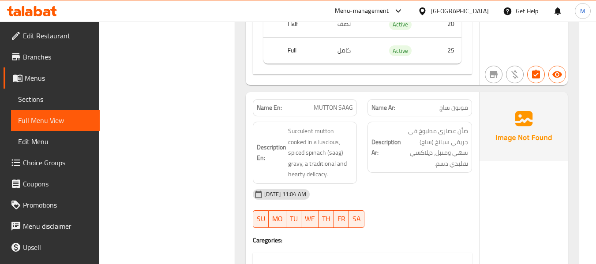
click at [390, 191] on div "15-09-2025 11:04 AM" at bounding box center [362, 194] width 230 height 21
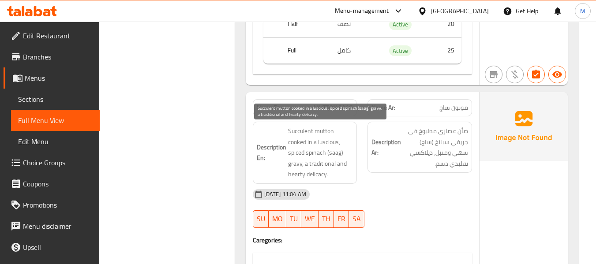
click at [311, 174] on span "Succulent mutton cooked in a luscious, spiced spinach (saag) gravy, a tradition…" at bounding box center [320, 153] width 65 height 54
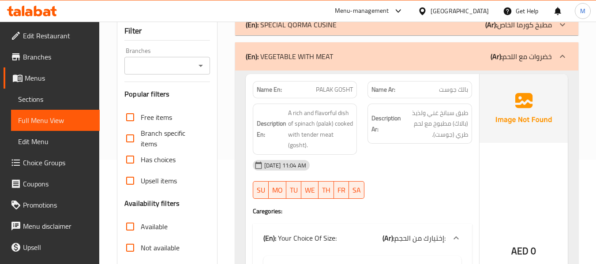
scroll to position [0, 0]
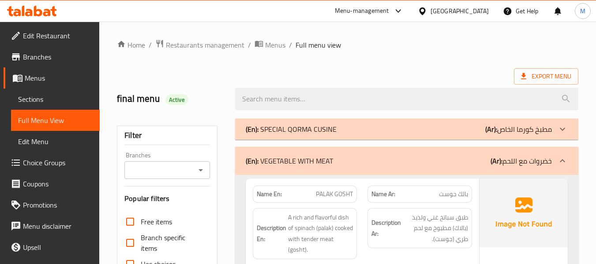
click at [338, 161] on div "(En): VEGETABLE WITH MEAT (Ar): خضروات مع اللحم" at bounding box center [399, 161] width 306 height 11
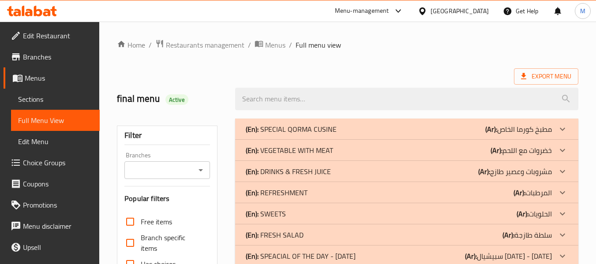
click at [319, 172] on p "(En): DRINKS & FRESH JUICE" at bounding box center [288, 171] width 85 height 11
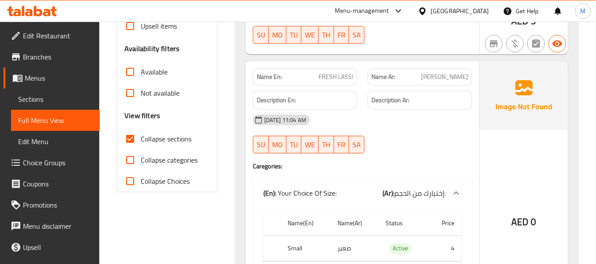
scroll to position [44, 0]
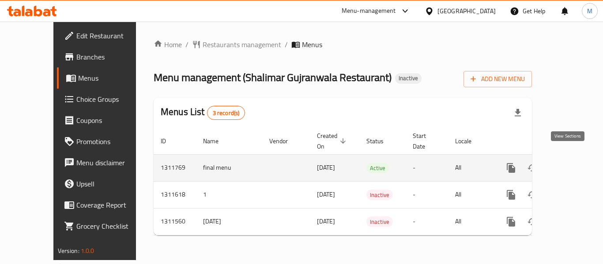
click at [569, 163] on icon "enhanced table" at bounding box center [574, 168] width 11 height 11
